Goal: Find specific page/section: Find specific page/section

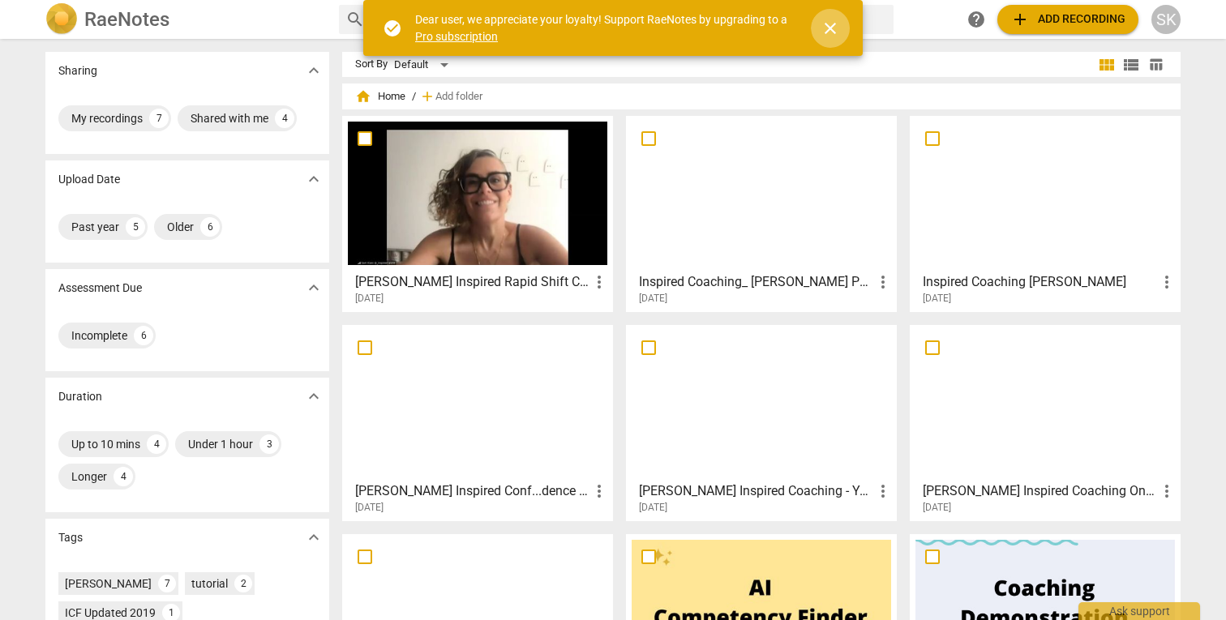
click at [830, 30] on span "close" at bounding box center [829, 28] width 19 height 19
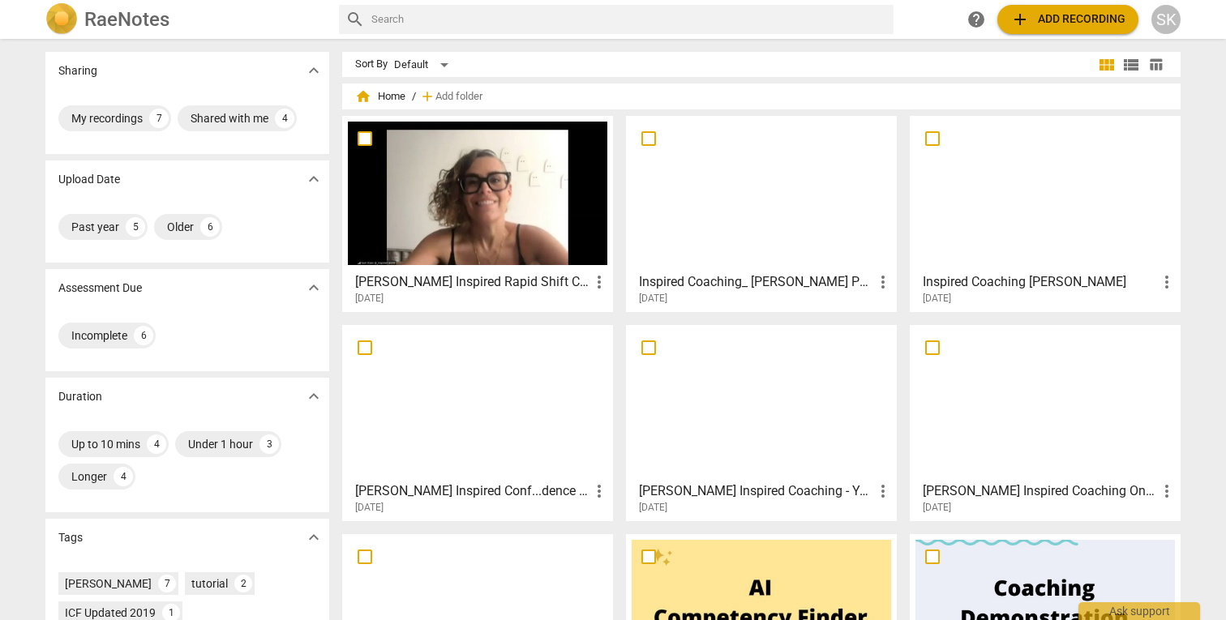
click at [382, 94] on span "home Home" at bounding box center [380, 96] width 50 height 16
click at [470, 18] on input "text" at bounding box center [629, 19] width 516 height 26
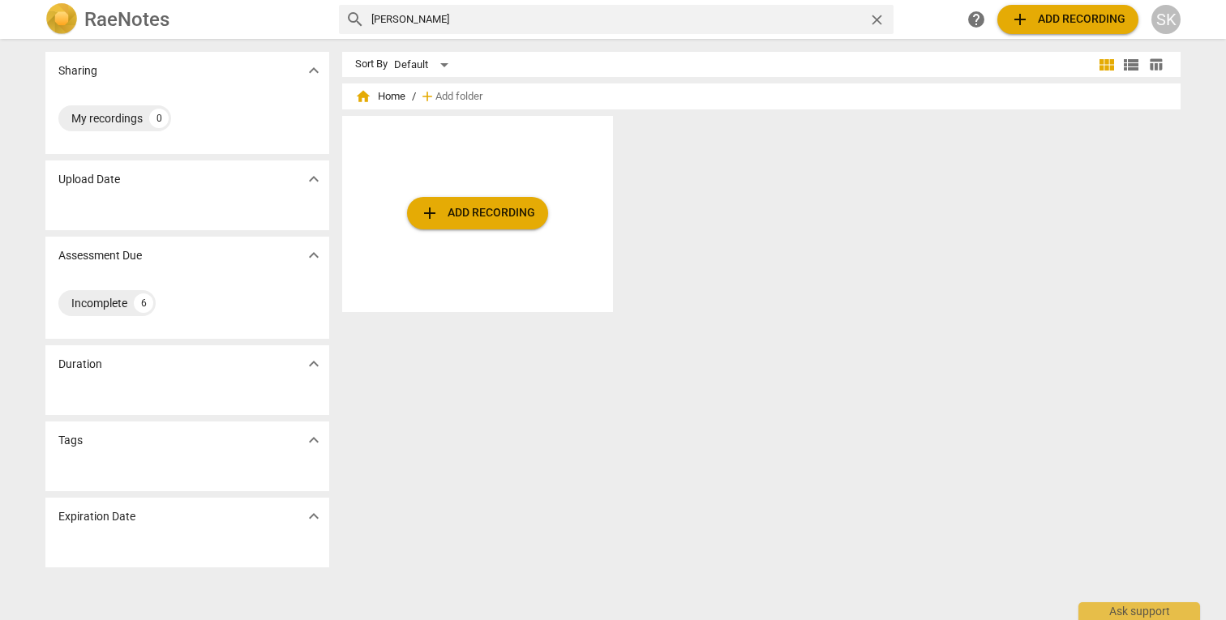
click at [398, 17] on input "[PERSON_NAME]" at bounding box center [616, 19] width 491 height 26
type input "[PERSON_NAME]"
click at [89, 303] on div "Incomplete" at bounding box center [99, 303] width 56 height 16
click at [123, 122] on div "My recordings" at bounding box center [106, 118] width 71 height 16
click at [71, 14] on img at bounding box center [61, 19] width 32 height 32
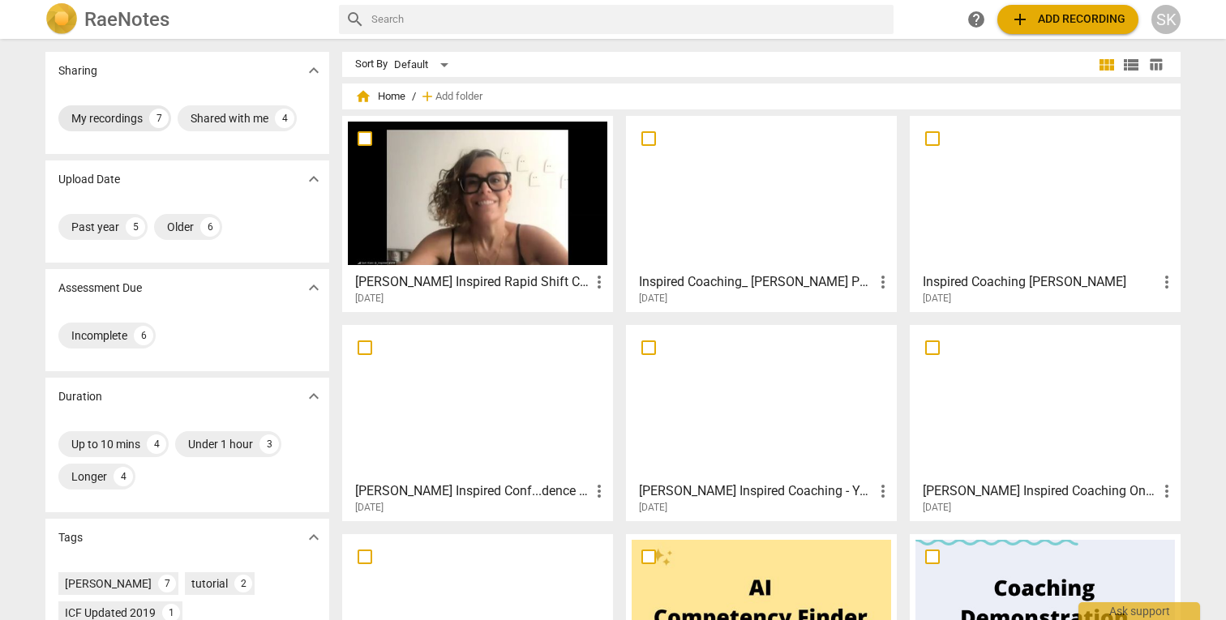
click at [96, 119] on div "My recordings" at bounding box center [106, 118] width 71 height 16
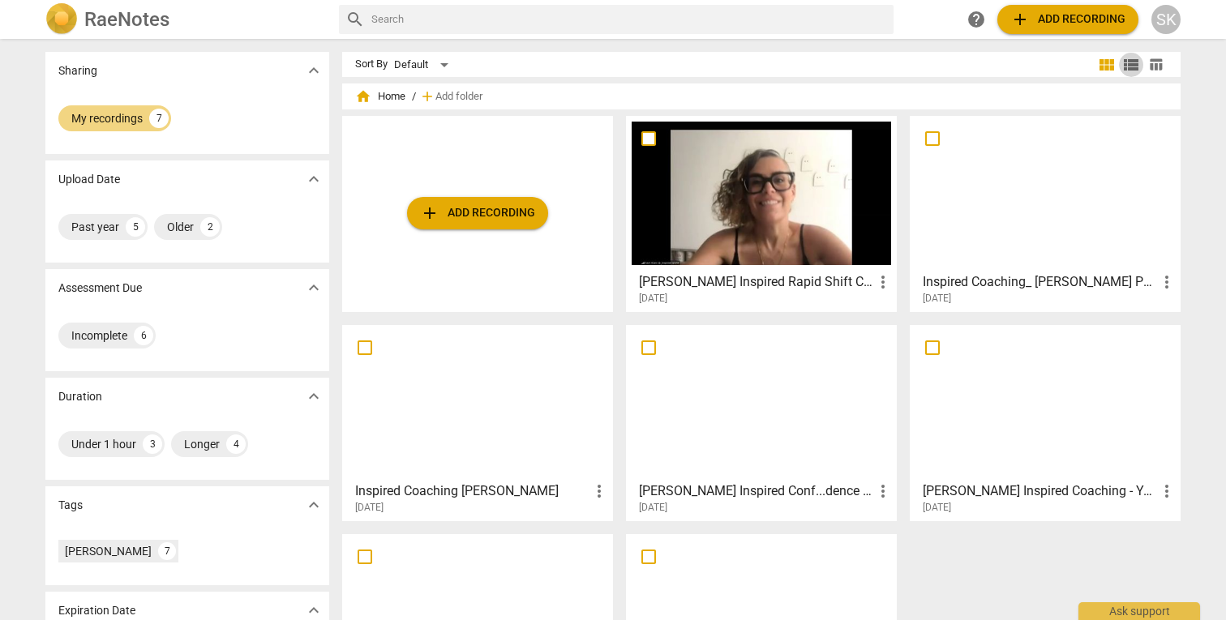
click at [1124, 63] on span "view_list" at bounding box center [1130, 64] width 19 height 19
